Goal: Navigation & Orientation: Understand site structure

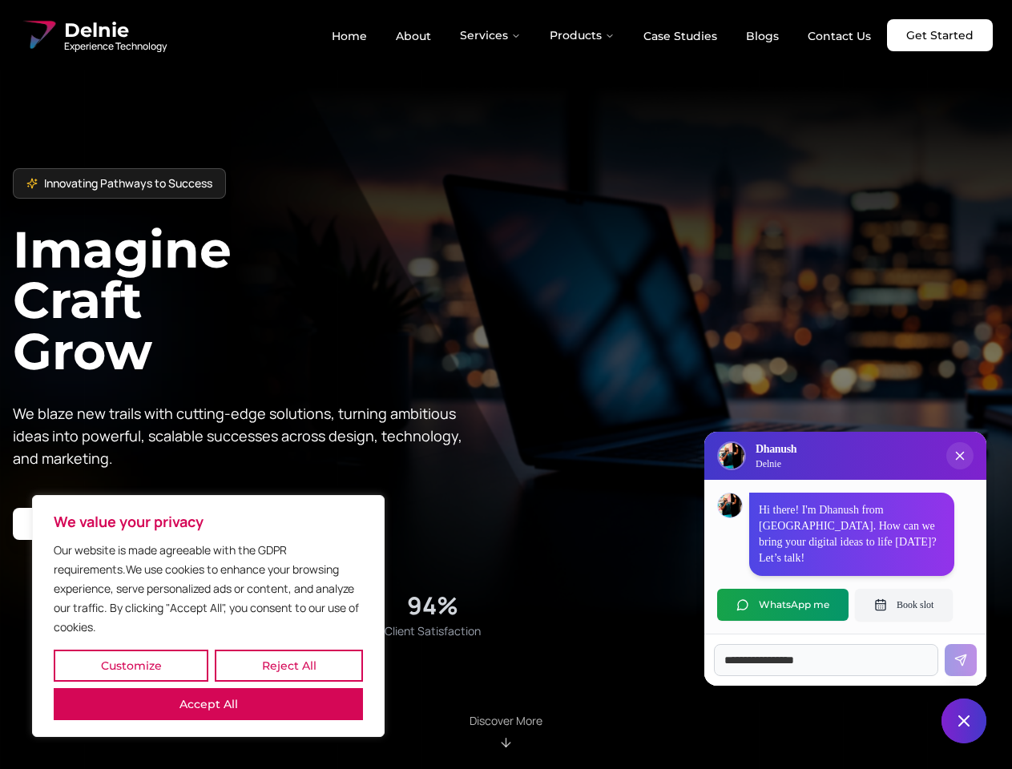
click at [131, 666] on button "Customize" at bounding box center [131, 666] width 155 height 32
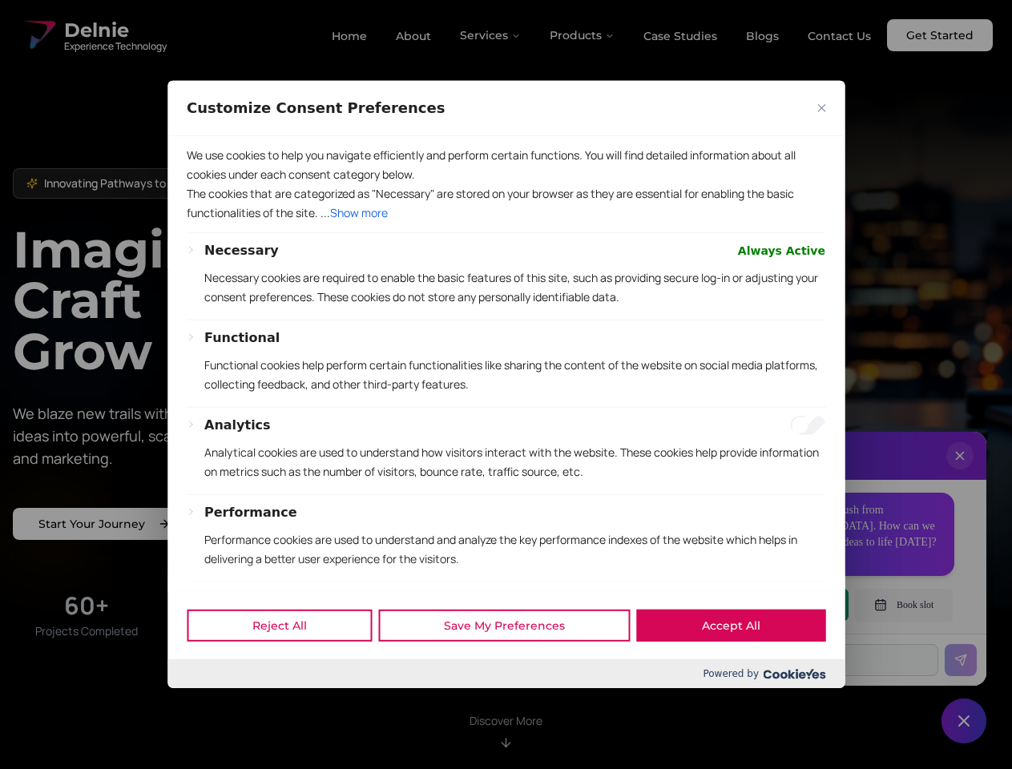
click at [289, 666] on div at bounding box center [506, 384] width 1012 height 769
click at [208, 184] on p "We use cookies to help you navigate efficiently and perform certain functions. …" at bounding box center [506, 165] width 639 height 38
click at [506, 223] on p "The cookies that are categorized as "Necessary" are stored on your browser as t…" at bounding box center [506, 203] width 639 height 38
click at [491, 35] on div at bounding box center [506, 384] width 1012 height 769
click at [583, 35] on div at bounding box center [506, 384] width 1012 height 769
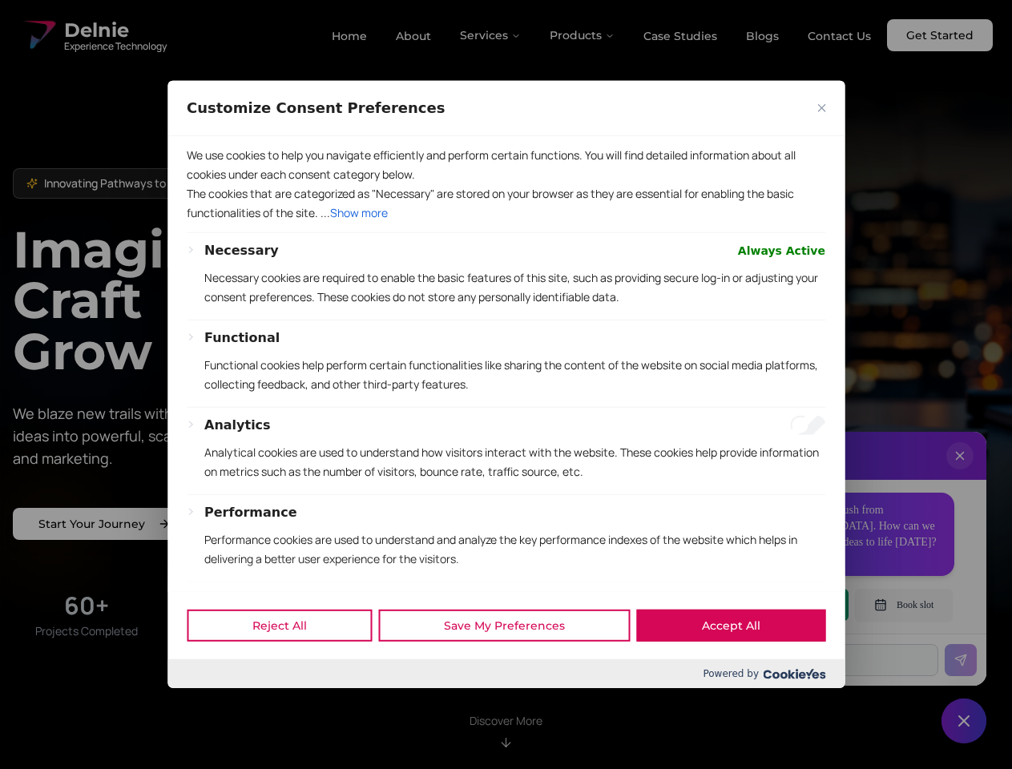
click at [960, 472] on div at bounding box center [506, 384] width 1012 height 769
click at [783, 605] on div "Reject All Save My Preferences Accept All" at bounding box center [506, 626] width 677 height 68
click at [904, 605] on div at bounding box center [506, 384] width 1012 height 769
click at [964, 721] on div at bounding box center [506, 384] width 1012 height 769
